Goal: Check status: Check status

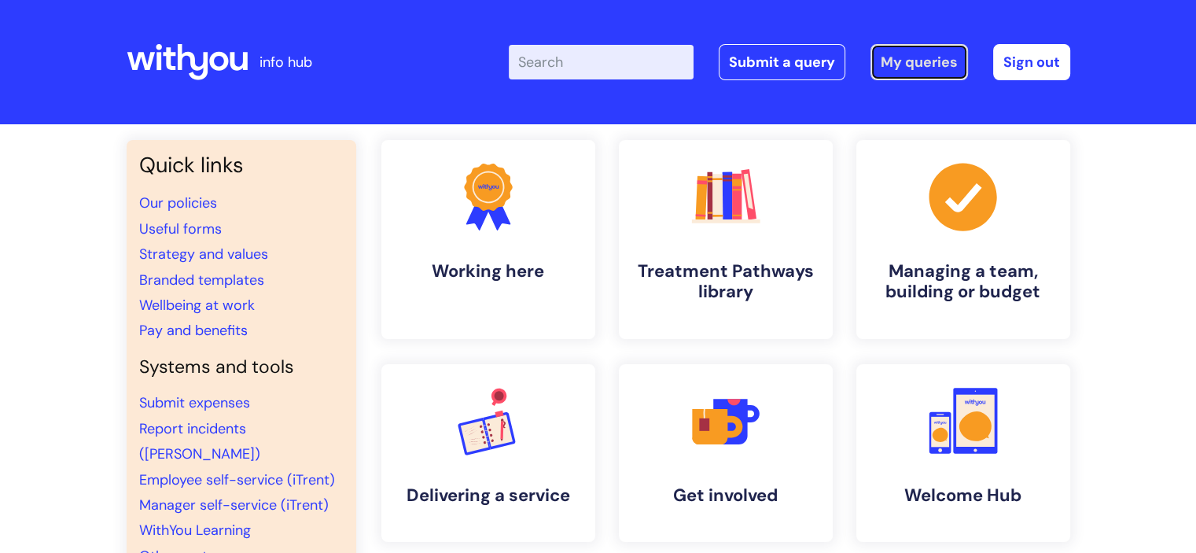
click at [922, 57] on link "My queries" at bounding box center [920, 62] width 98 height 36
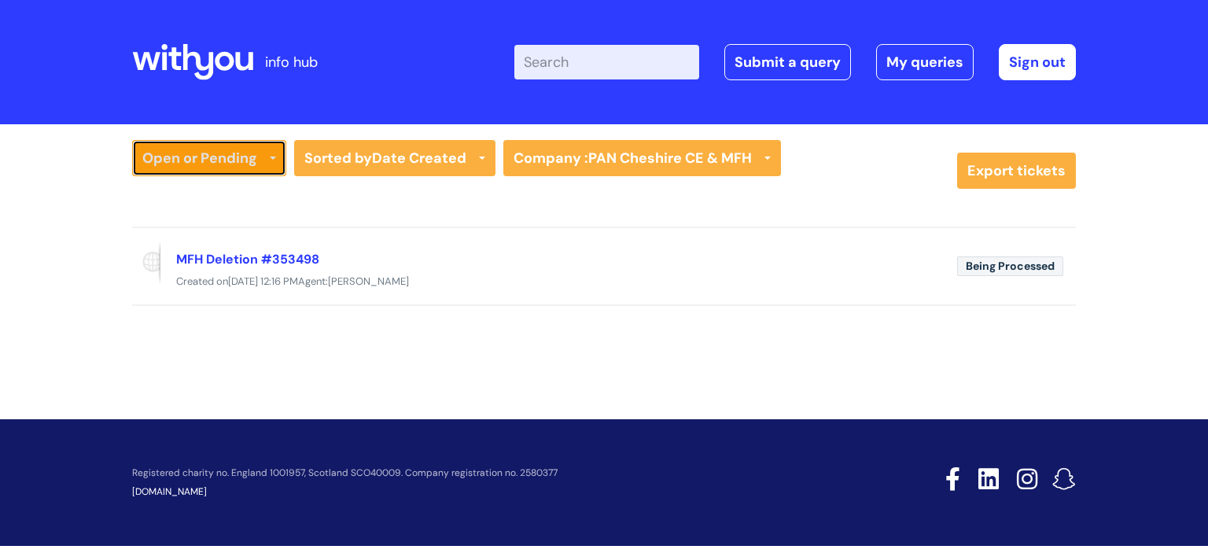
click at [245, 150] on link "Open or Pending" at bounding box center [209, 158] width 154 height 36
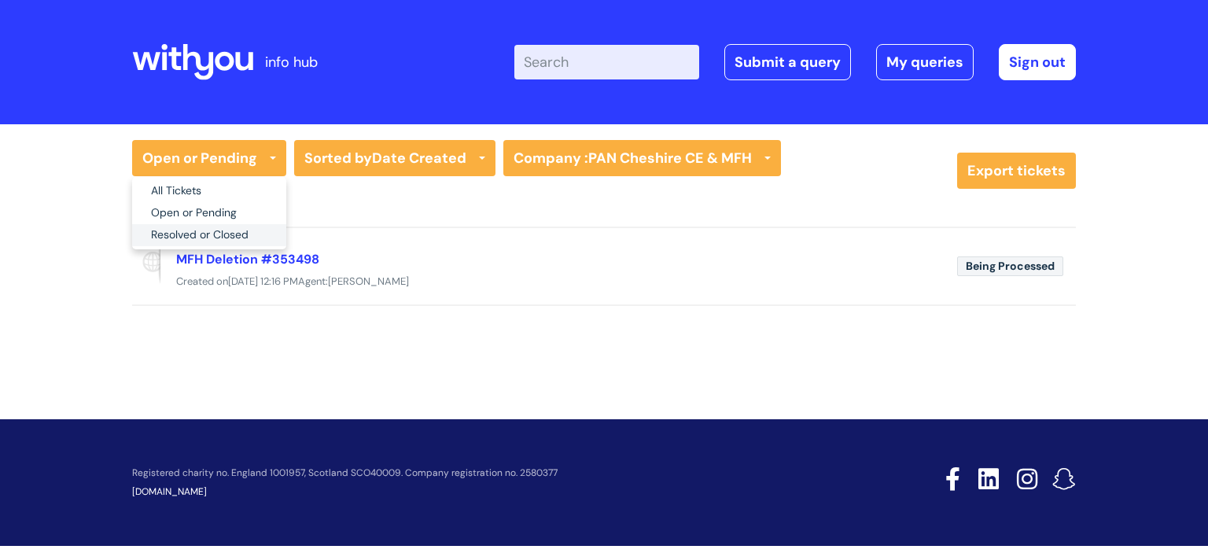
click at [225, 234] on link "Resolved or Closed" at bounding box center [209, 235] width 154 height 22
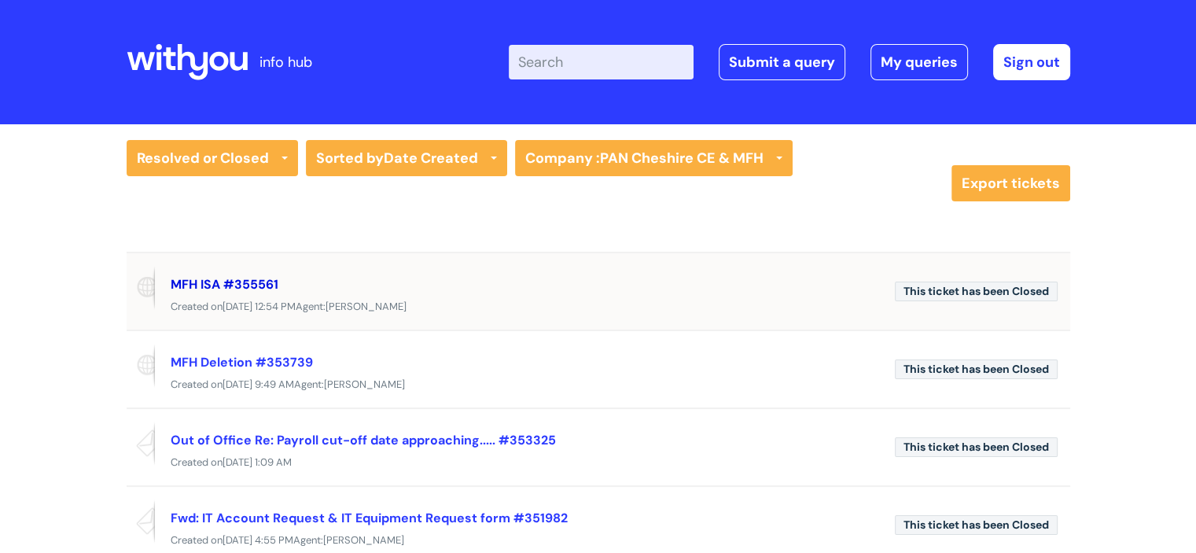
click at [249, 281] on link "MFH ISA #355561" at bounding box center [225, 284] width 108 height 17
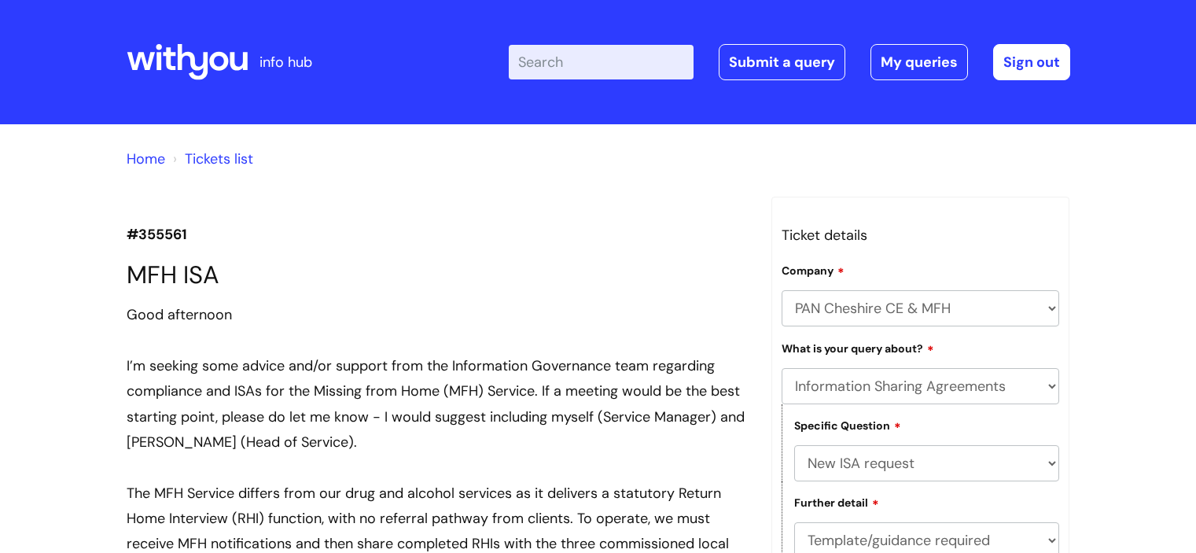
select select "Information Sharing Agreements"
select select "New ISA request"
select select "Template/guidance required"
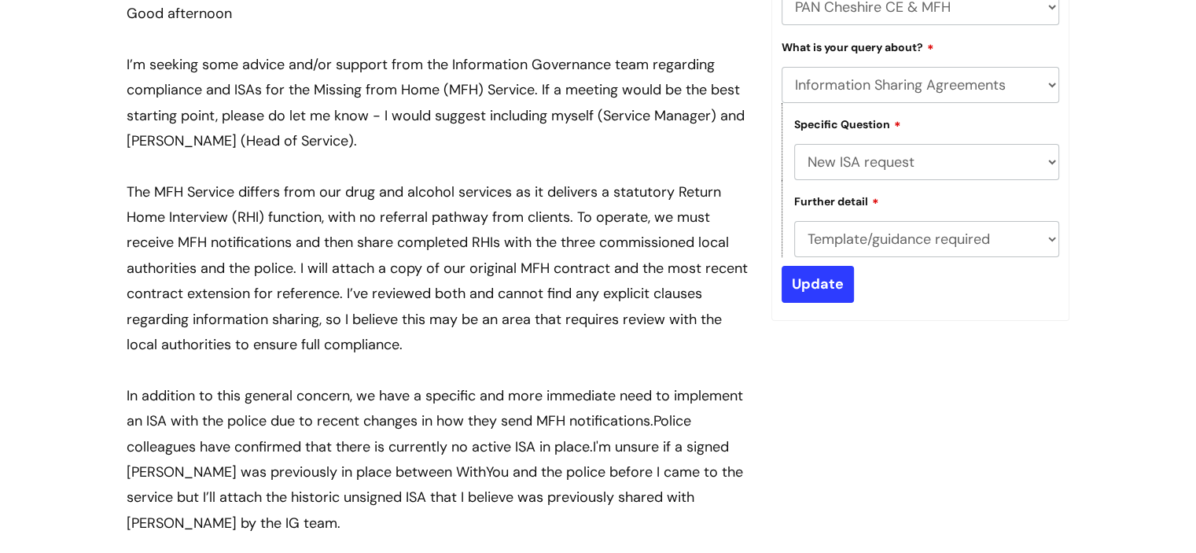
scroll to position [304, 0]
